Goal: Navigation & Orientation: Find specific page/section

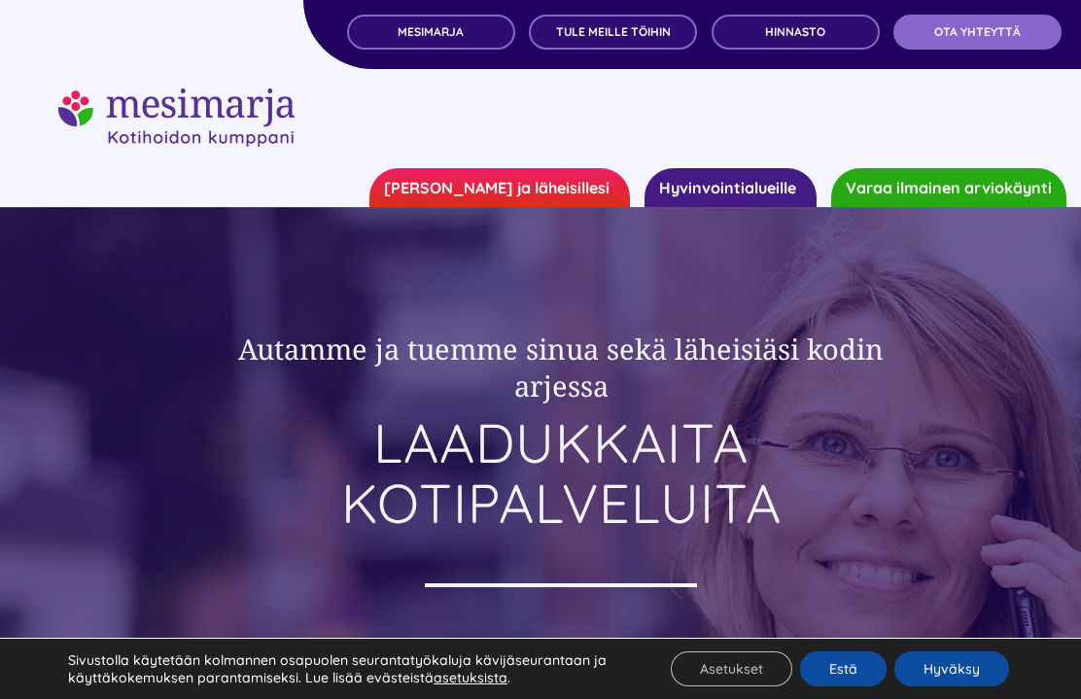
scroll to position [29, 0]
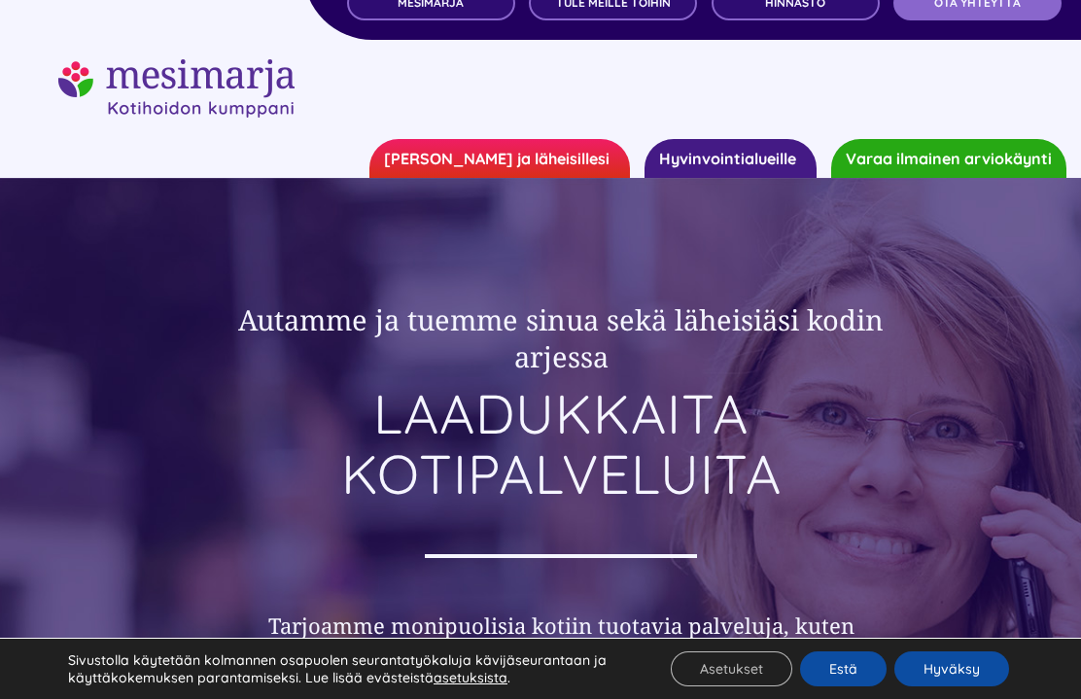
click at [959, 662] on button "Hyväksy" at bounding box center [952, 669] width 115 height 35
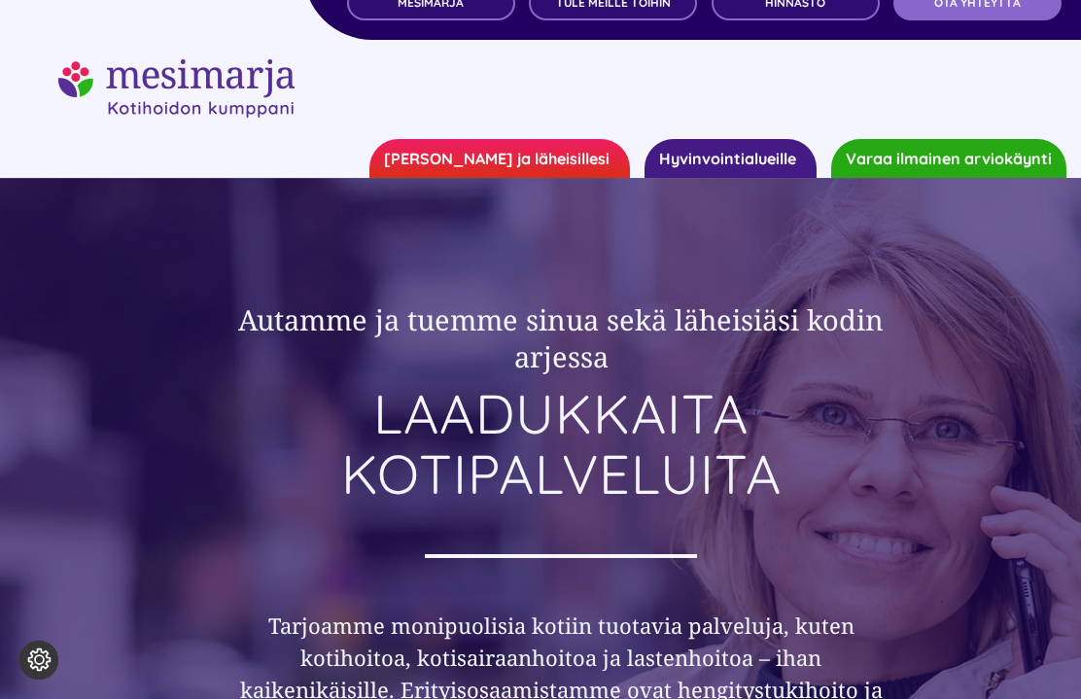
scroll to position [0, 0]
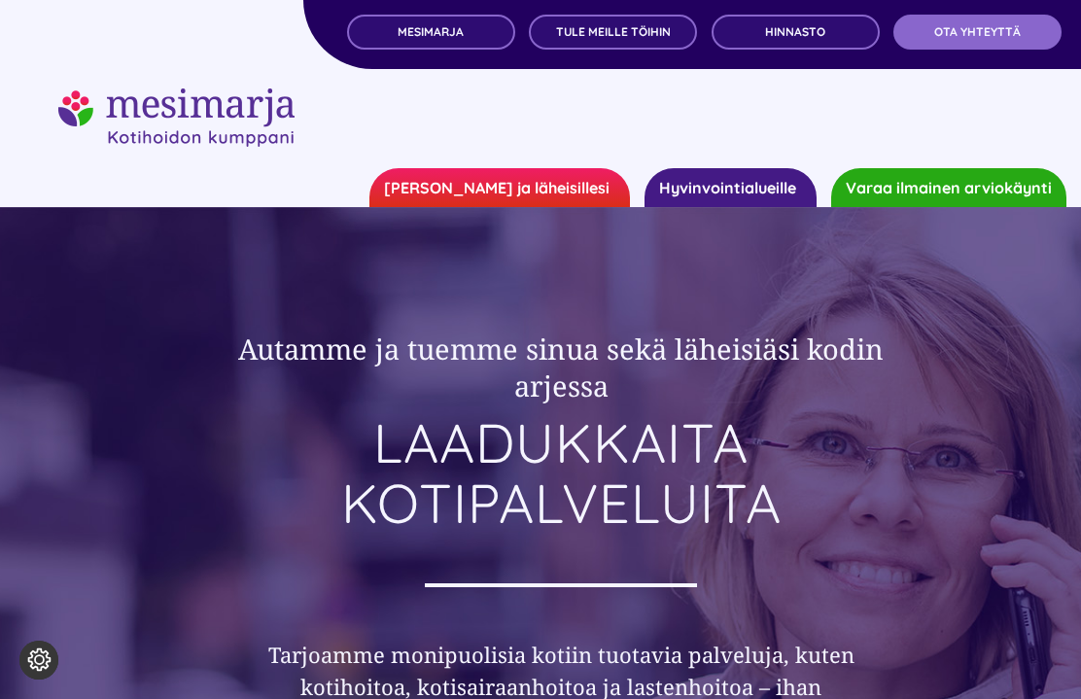
click at [796, 28] on span "Hinnasto" at bounding box center [795, 32] width 60 height 14
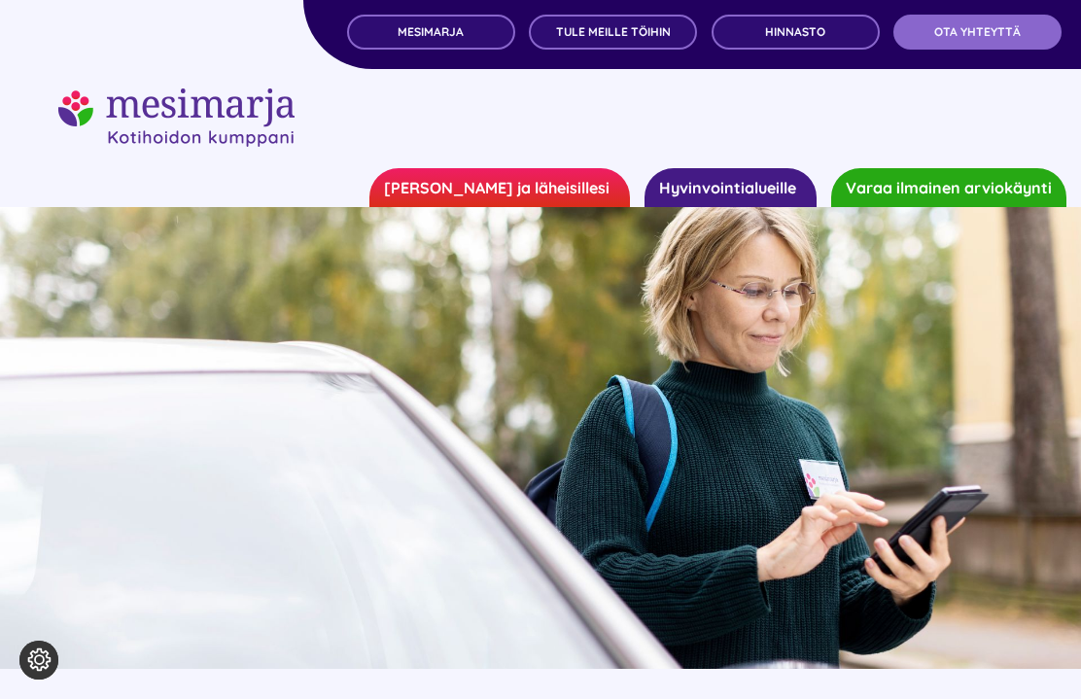
click at [584, 35] on span "TULE MEILLE TÖIHIN" at bounding box center [613, 32] width 115 height 14
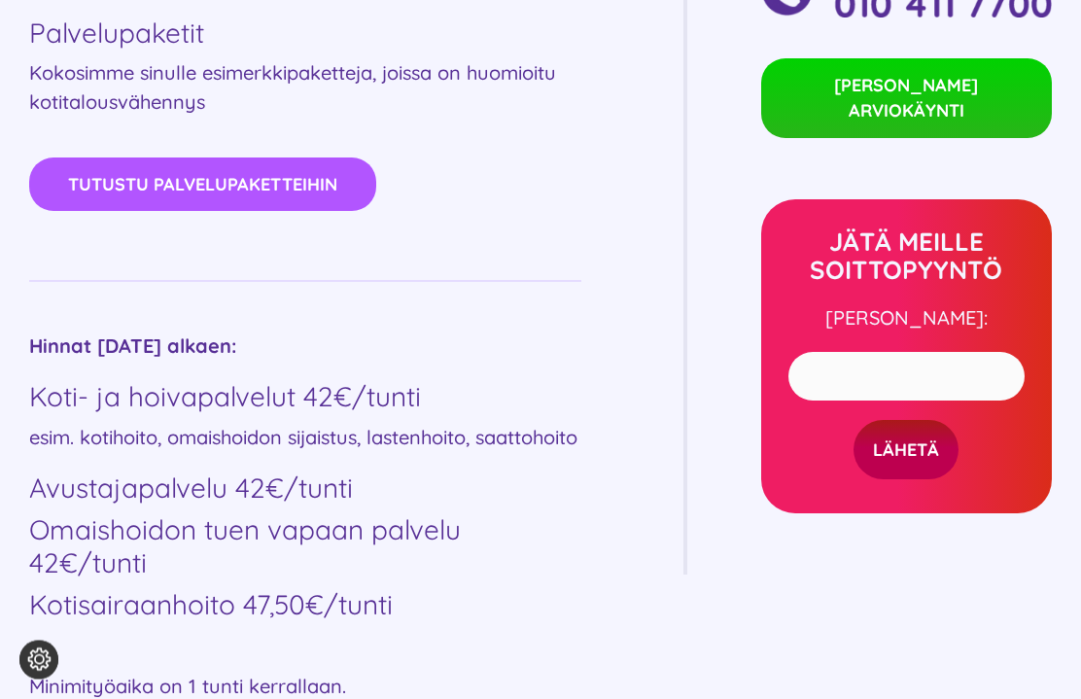
scroll to position [982, 0]
